Goal: Task Accomplishment & Management: Manage account settings

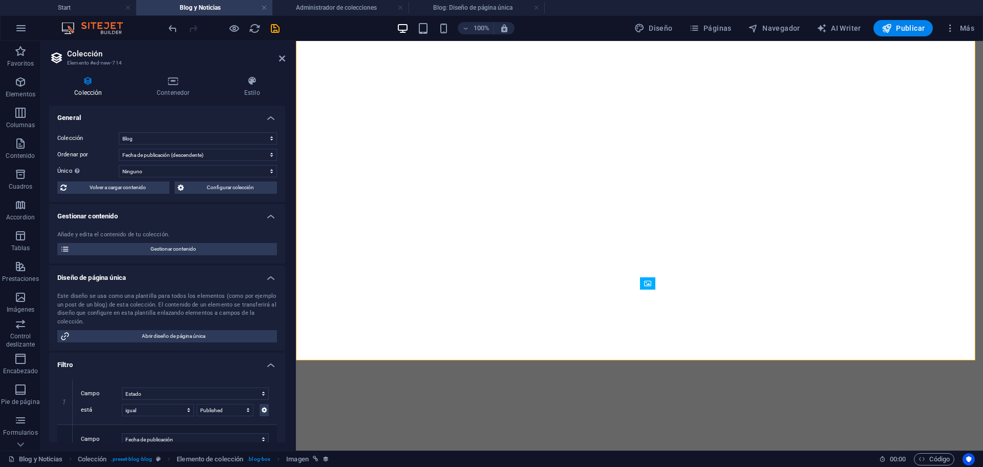
select select "columns.publishing_date_DESC"
select select "columns.status"
select select "columns.publishing_date"
select select "past"
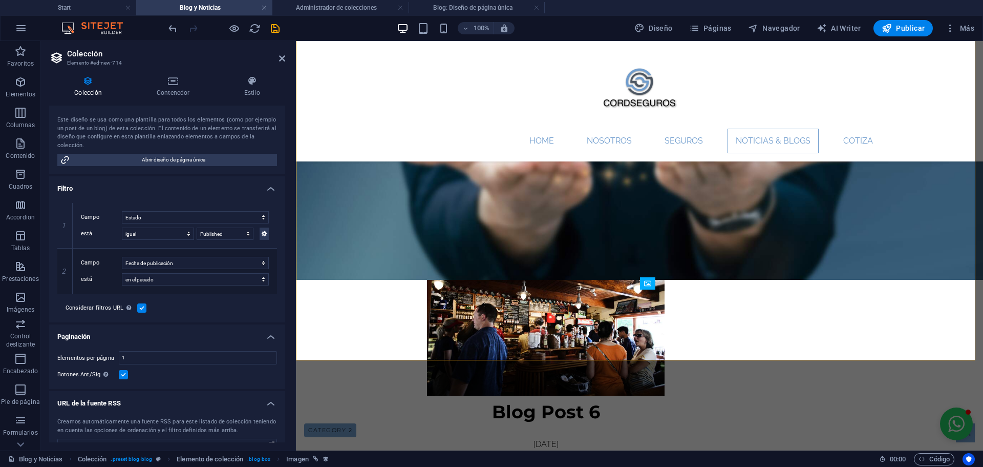
scroll to position [193, 0]
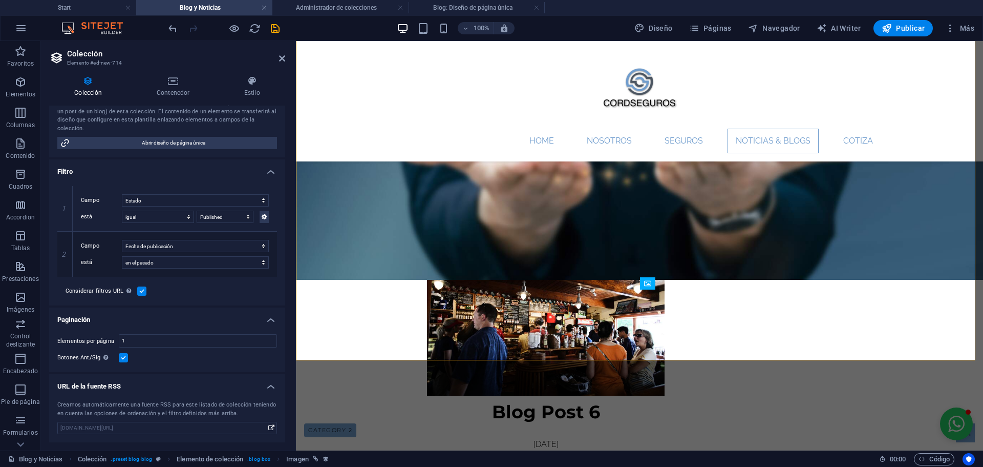
click at [125, 360] on label at bounding box center [123, 357] width 9 height 9
click at [0, 0] on input "Botones Ant/Sig Aunque se haya seleccionado, la paginación no se mostrará cuand…" at bounding box center [0, 0] width 0 height 0
select select "columns.publishing_date_DESC"
select select "columns.status"
select select "columns.publishing_date"
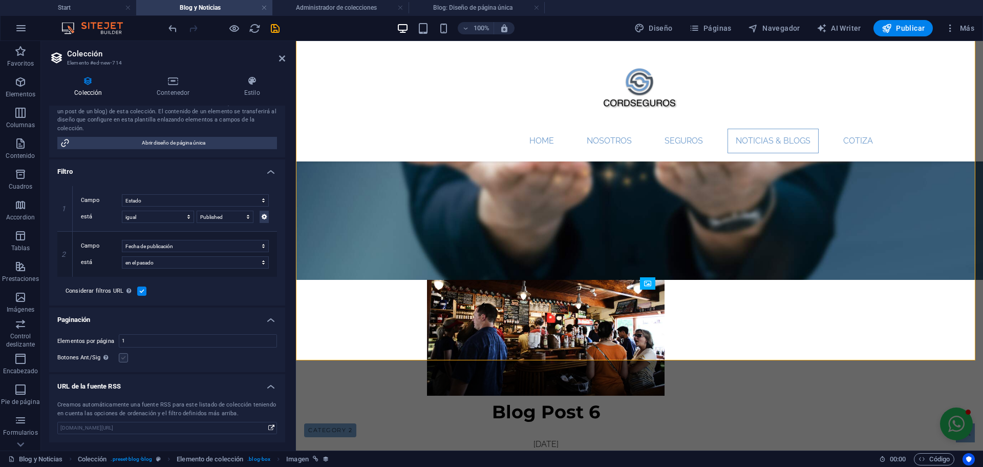
select select "past"
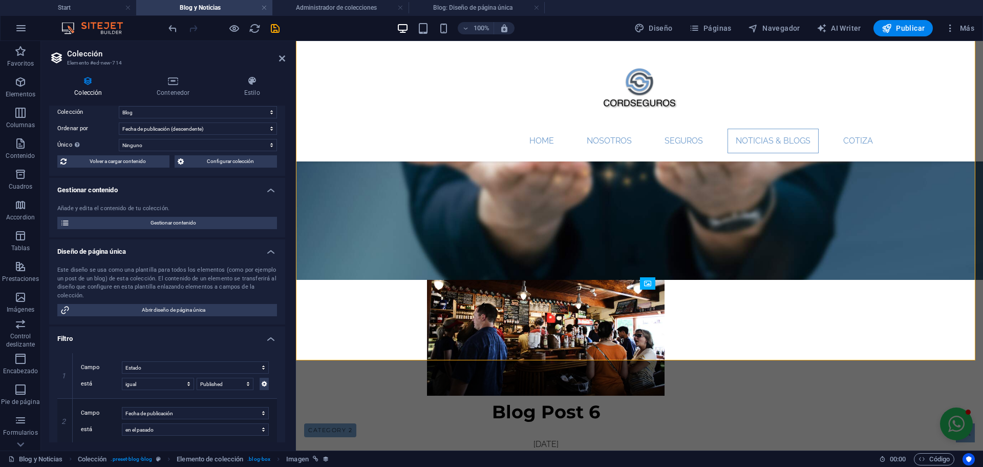
scroll to position [0, 0]
